Goal: Information Seeking & Learning: Learn about a topic

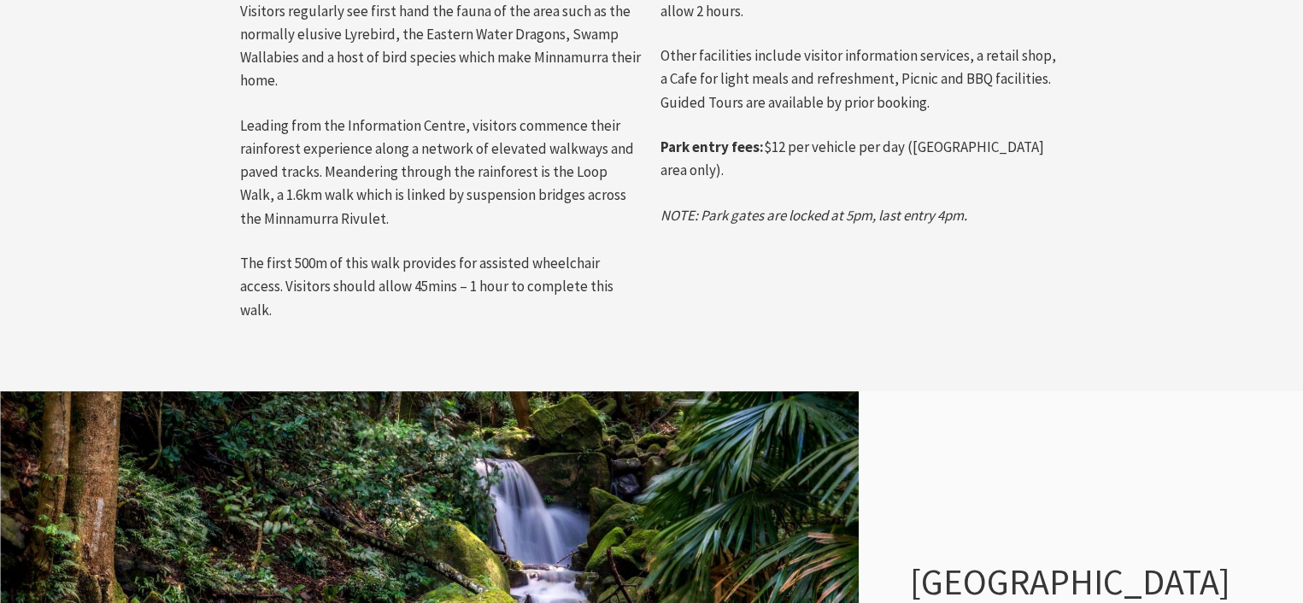
scroll to position [1155, 0]
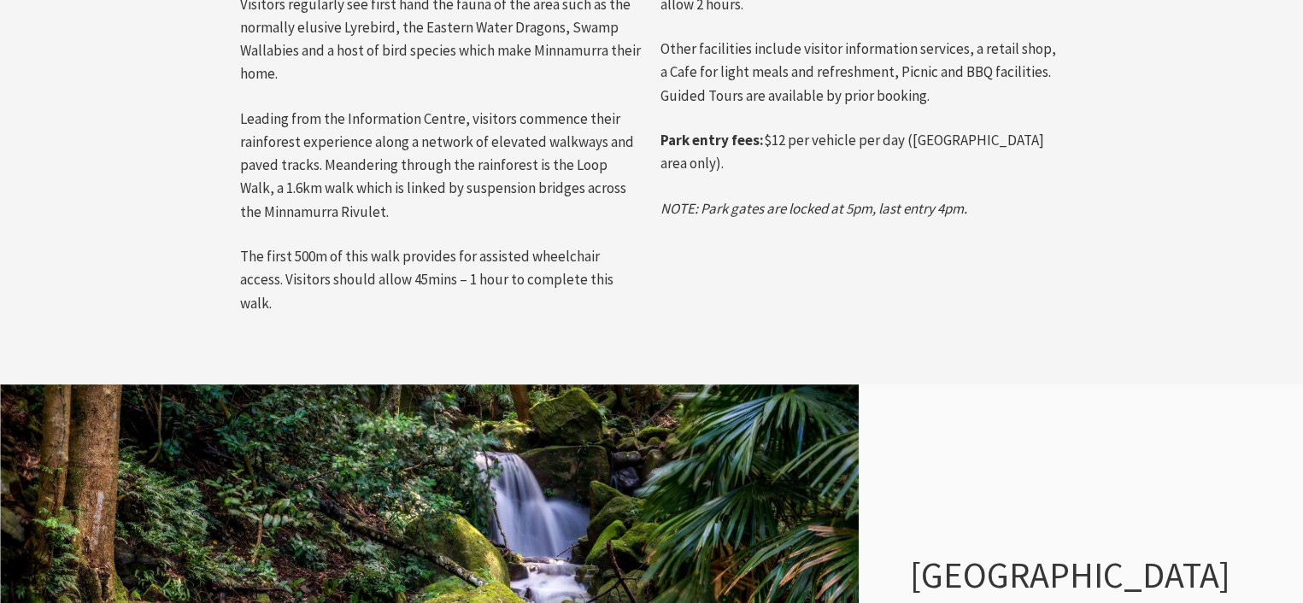
drag, startPoint x: 1312, startPoint y: 49, endPoint x: 1312, endPoint y: 185, distance: 135.8
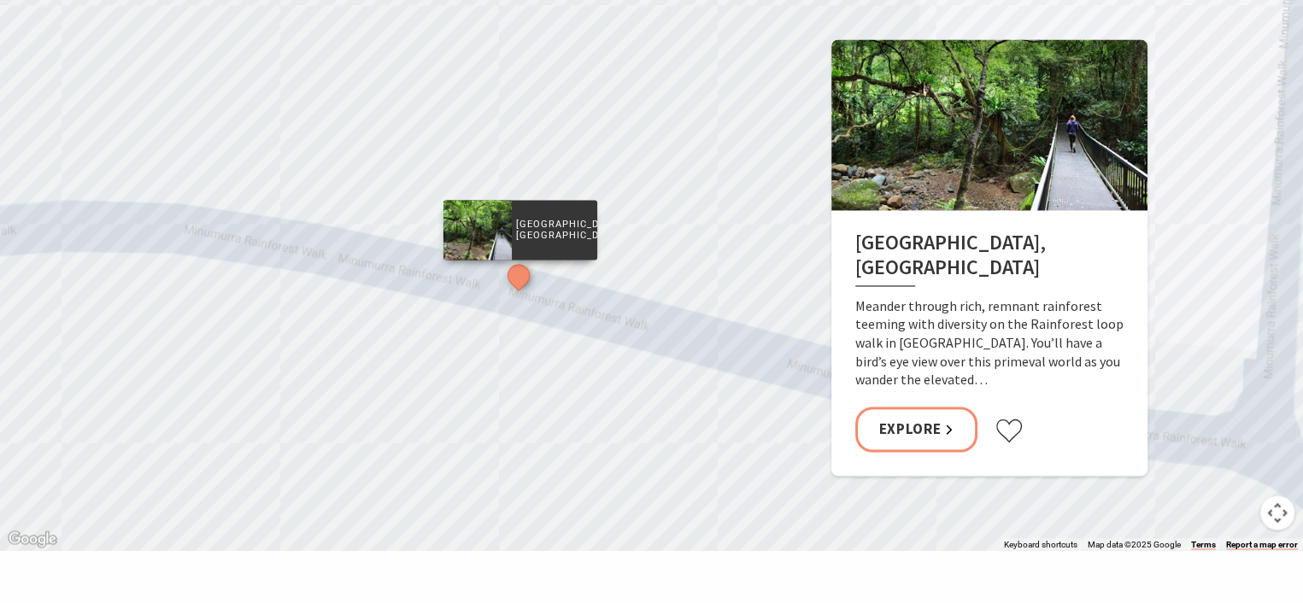
scroll to position [2779, 0]
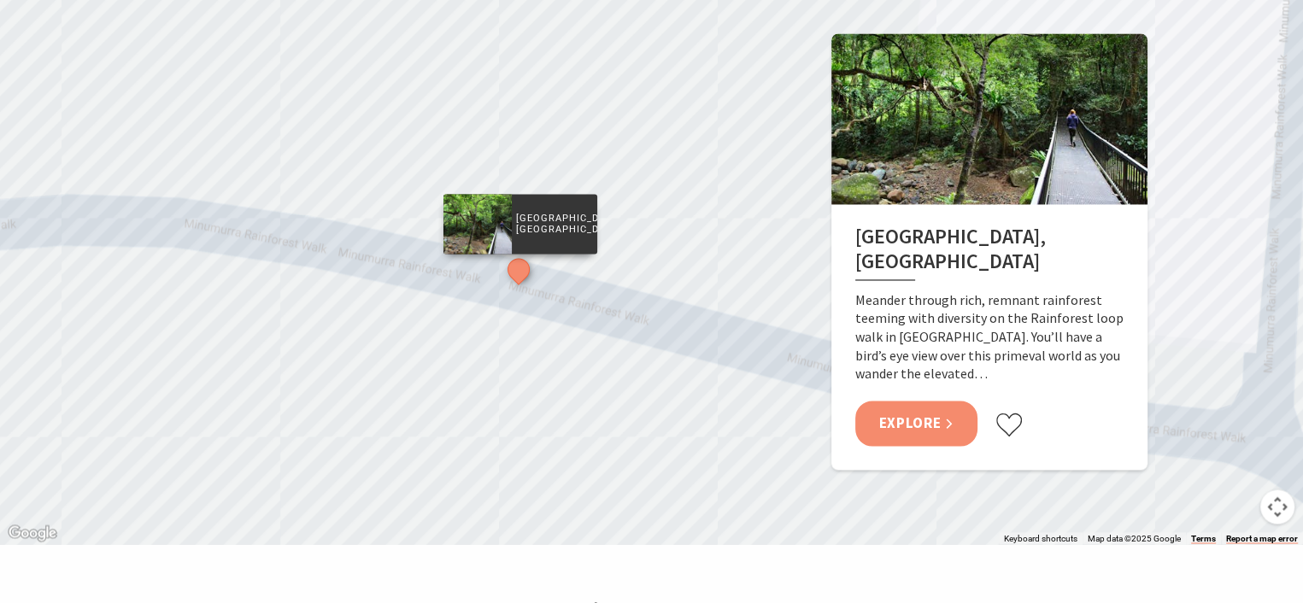
click at [943, 401] on link "Explore" at bounding box center [916, 423] width 123 height 45
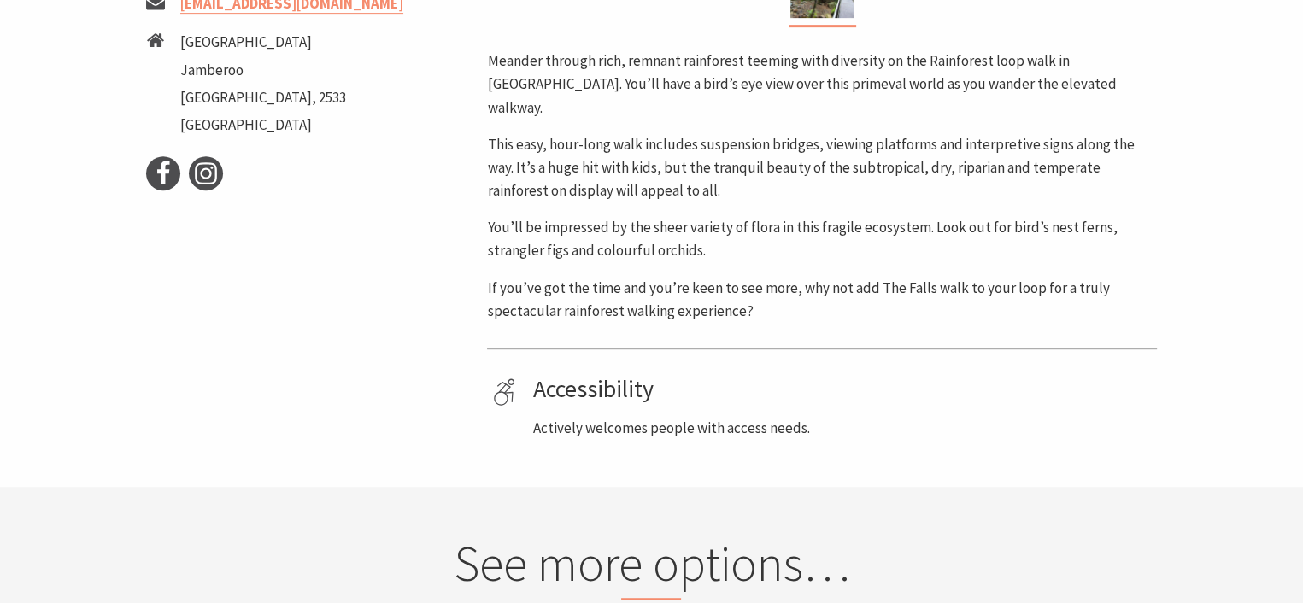
scroll to position [818, 0]
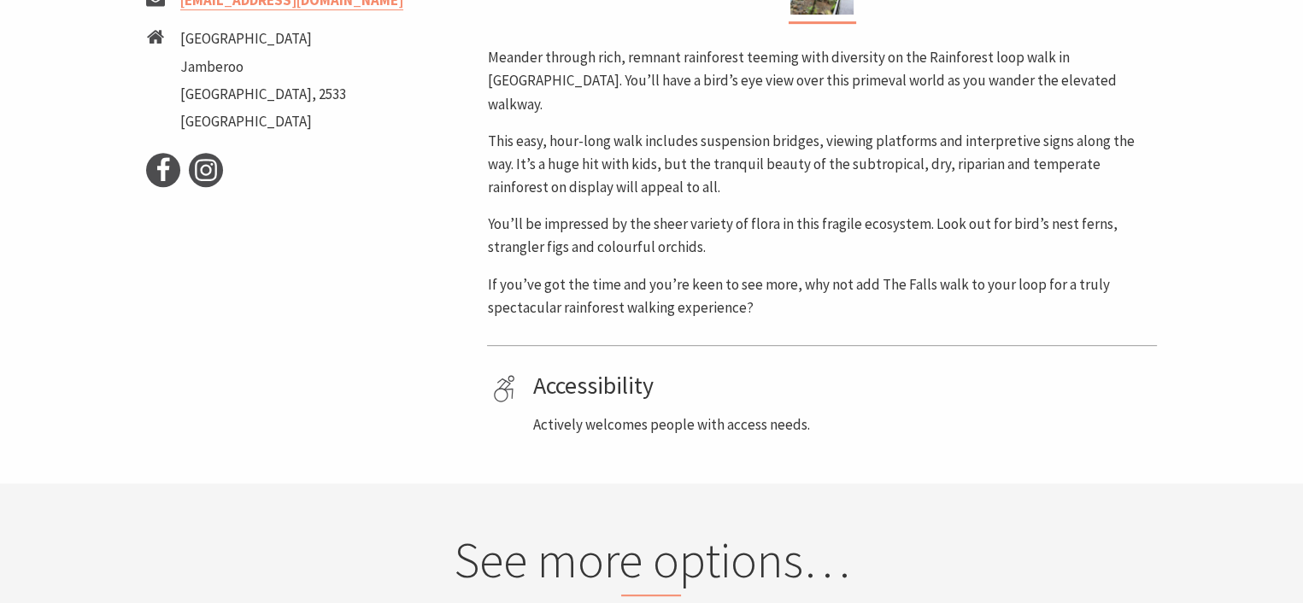
click at [1302, 281] on html "Skip to main content .fav-qpwo{stroke-linecap:round;stroke-linejoin:round;strok…" at bounding box center [651, 436] width 1303 height 2508
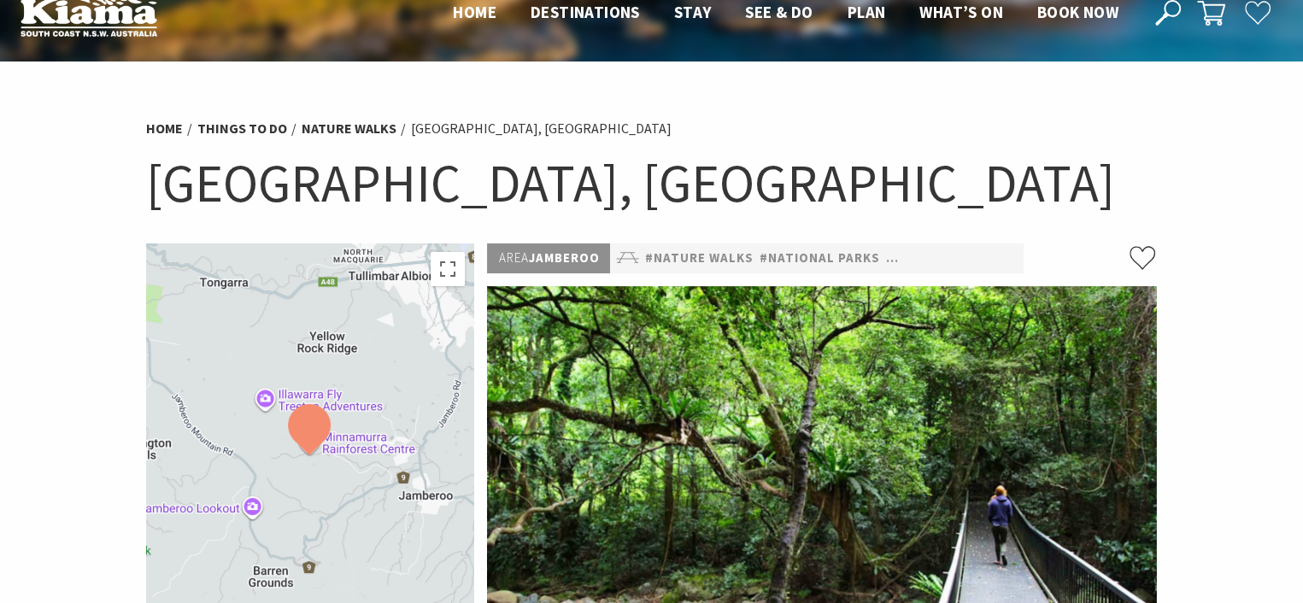
scroll to position [0, 0]
